Goal: Check status: Check status

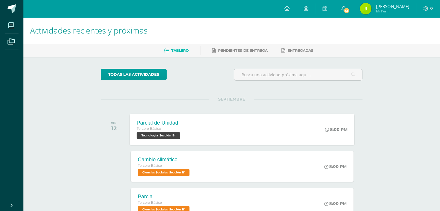
click at [155, 134] on span "Tecnología 'Sección B'" at bounding box center [158, 135] width 43 height 7
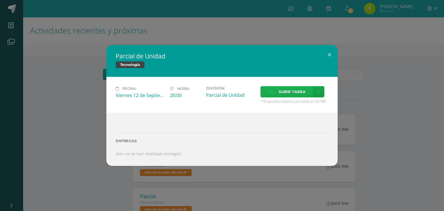
click at [276, 94] on label "Subir tarea" at bounding box center [287, 91] width 53 height 11
click at [0, 0] on input "Subir tarea" at bounding box center [0, 0] width 0 height 0
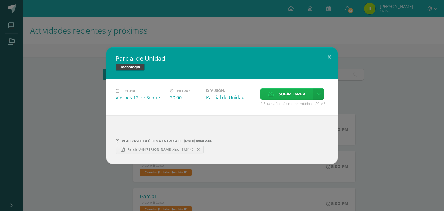
click at [269, 94] on icon at bounding box center [271, 94] width 6 height 4
click at [0, 0] on input "Subir tarea" at bounding box center [0, 0] width 0 height 0
click at [330, 56] on button at bounding box center [329, 57] width 16 height 20
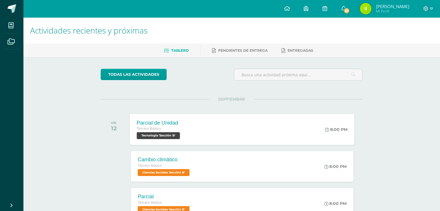
click at [147, 120] on div "Parcial de Unidad" at bounding box center [159, 123] width 45 height 6
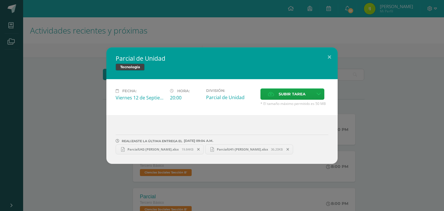
click at [84, 128] on div "Parcial de Unidad Tecnología Fecha: [DATE] Hora: 20:00 División: Subir tarea Ca…" at bounding box center [222, 105] width 440 height 117
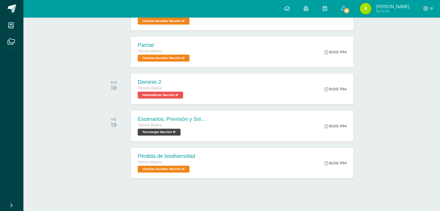
scroll to position [152, 0]
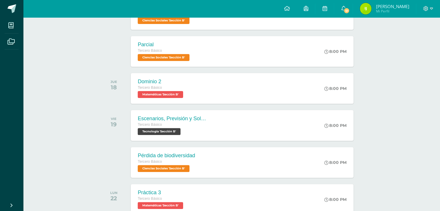
click at [371, 8] on img at bounding box center [366, 9] width 12 height 12
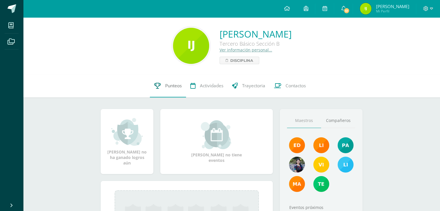
click at [177, 85] on span "Punteos" at bounding box center [173, 86] width 16 height 6
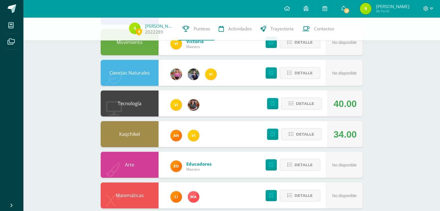
scroll to position [118, 0]
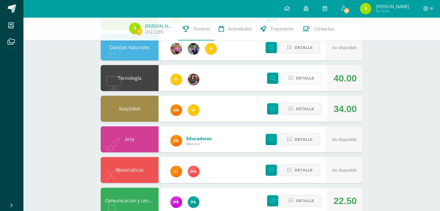
click at [306, 77] on span "Detalle" at bounding box center [305, 78] width 18 height 11
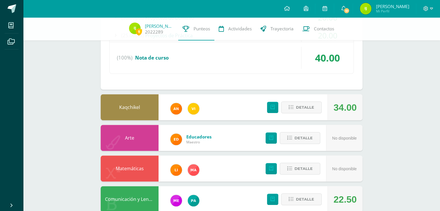
scroll to position [267, 0]
click at [301, 113] on div "Detalle" at bounding box center [292, 107] width 69 height 26
click at [304, 108] on span "Detalle" at bounding box center [305, 107] width 18 height 11
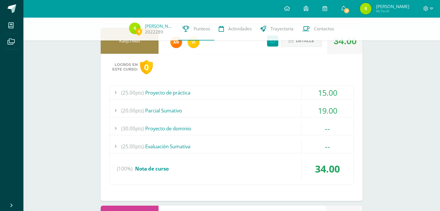
scroll to position [334, 0]
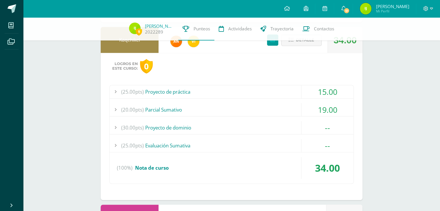
click at [112, 87] on div at bounding box center [116, 91] width 12 height 13
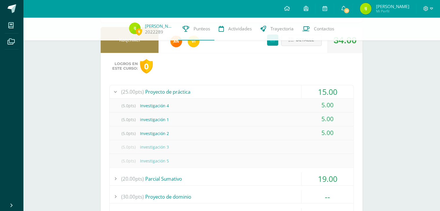
click at [114, 88] on div at bounding box center [116, 91] width 12 height 13
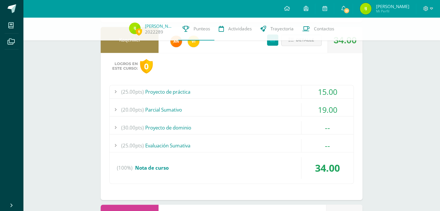
click at [116, 111] on div at bounding box center [116, 109] width 12 height 13
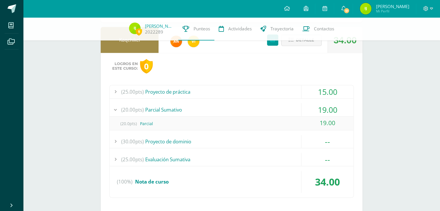
click at [116, 111] on div at bounding box center [116, 109] width 12 height 13
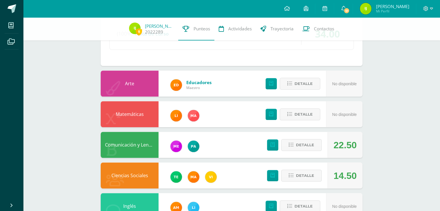
scroll to position [487, 0]
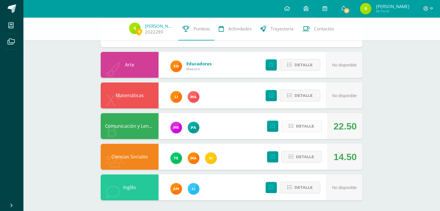
click at [307, 124] on span "Detalle" at bounding box center [305, 126] width 18 height 11
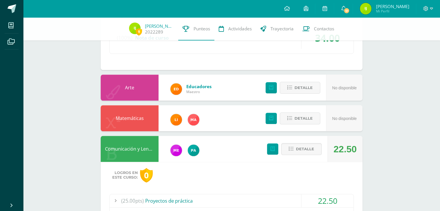
scroll to position [464, 0]
click at [288, 148] on button "Detalle" at bounding box center [301, 150] width 41 height 12
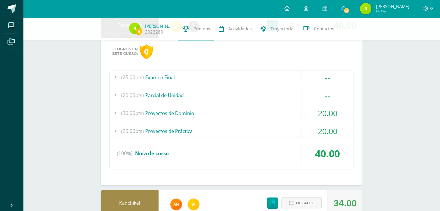
scroll to position [169, 0]
